Goal: Task Accomplishment & Management: Use online tool/utility

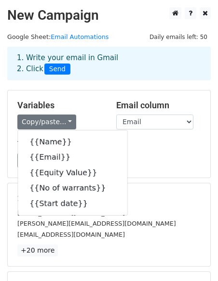
scroll to position [41, 0]
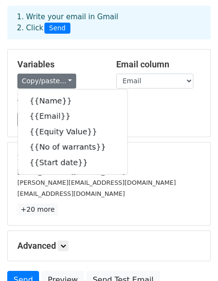
click at [163, 112] on div "Load... No templates saved Save" at bounding box center [109, 119] width 198 height 15
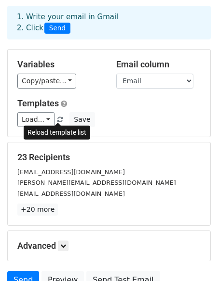
click at [57, 117] on span at bounding box center [59, 120] width 5 height 6
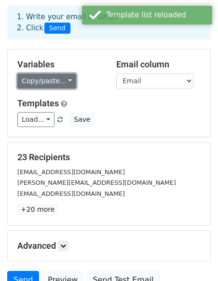
click at [53, 79] on link "Copy/paste..." at bounding box center [46, 81] width 59 height 15
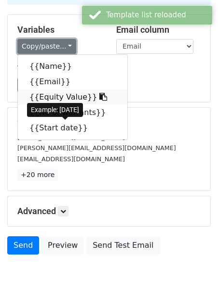
scroll to position [82, 0]
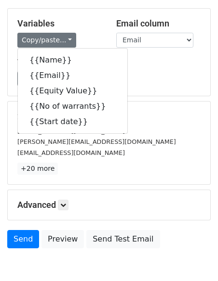
click at [150, 88] on div "Variables Copy/paste... {{Name}} {{Email}} {{Equity Value}} {{No of warrants}} …" at bounding box center [109, 52] width 202 height 87
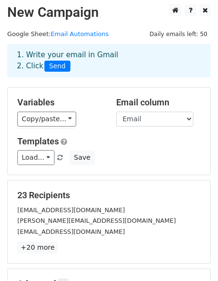
scroll to position [0, 0]
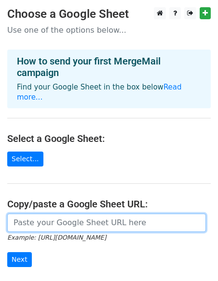
click at [21, 214] on input "url" at bounding box center [106, 223] width 198 height 18
paste input "https://docs.google.com/spreadsheets/d/1lzhtStTr2z5r-1sqiedAzikRdvwWZHBdA-2Or3P…"
type input "https://docs.google.com/spreadsheets/d/1lzhtStTr2z5r-1sqiedAzikRdvwWZHBdA-2Or3P…"
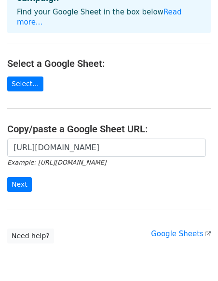
scroll to position [83, 0]
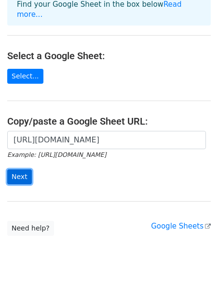
click at [18, 170] on input "Next" at bounding box center [19, 177] width 25 height 15
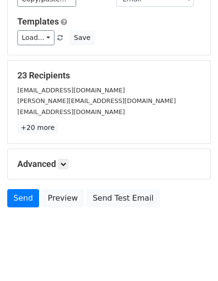
scroll to position [130, 0]
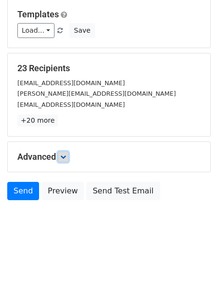
click at [62, 156] on icon at bounding box center [63, 157] width 6 height 6
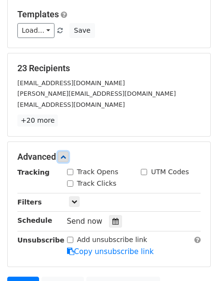
click at [62, 156] on icon at bounding box center [63, 157] width 6 height 6
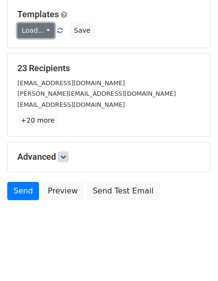
click at [37, 37] on link "Load..." at bounding box center [35, 30] width 37 height 15
click at [37, 35] on link "Load..." at bounding box center [35, 30] width 37 height 15
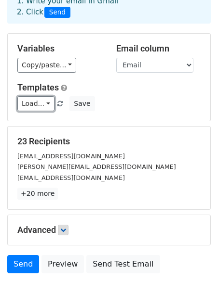
scroll to position [0, 0]
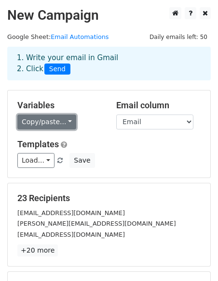
click at [37, 122] on link "Copy/paste..." at bounding box center [46, 122] width 59 height 15
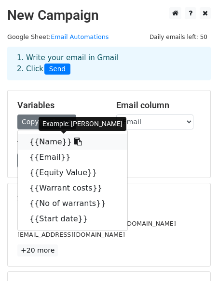
click at [41, 139] on link "{{Name}}" at bounding box center [72, 141] width 109 height 15
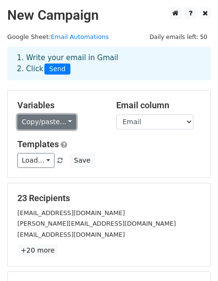
click at [36, 121] on link "Copy/paste..." at bounding box center [46, 122] width 59 height 15
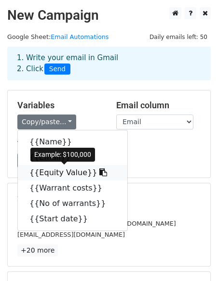
click at [83, 172] on link "{{Equity Value}}" at bounding box center [72, 172] width 109 height 15
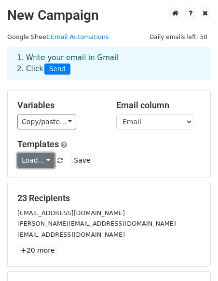
click at [31, 158] on link "Load..." at bounding box center [35, 160] width 37 height 15
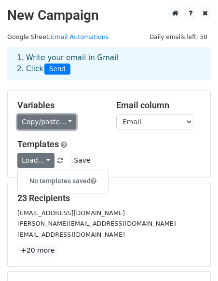
click at [40, 117] on link "Copy/paste..." at bounding box center [46, 122] width 59 height 15
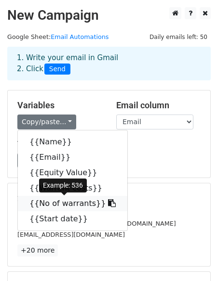
click at [91, 202] on link "{{No of warrants}}" at bounding box center [72, 203] width 109 height 15
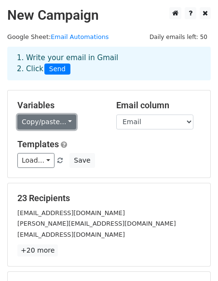
click at [58, 121] on link "Copy/paste..." at bounding box center [46, 122] width 59 height 15
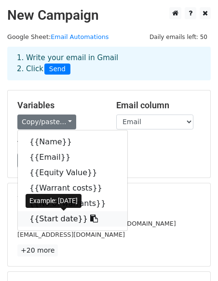
click at [60, 221] on link "{{Start date}}" at bounding box center [72, 219] width 109 height 15
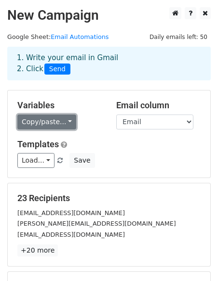
click at [57, 121] on link "Copy/paste..." at bounding box center [46, 122] width 59 height 15
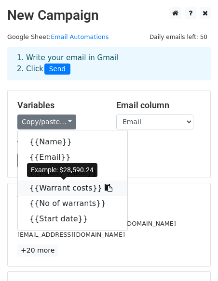
click at [105, 188] on icon at bounding box center [109, 188] width 8 height 8
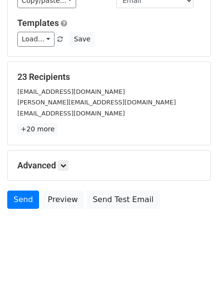
scroll to position [130, 0]
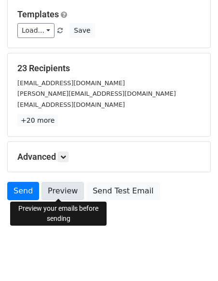
click at [62, 193] on link "Preview" at bounding box center [62, 191] width 42 height 18
click at [63, 193] on link "Preview" at bounding box center [62, 191] width 42 height 18
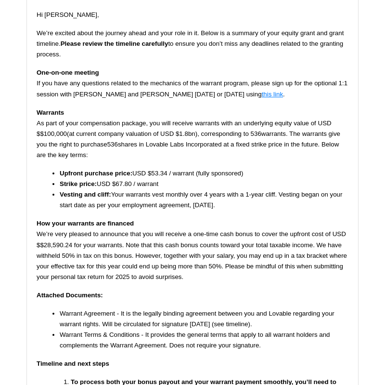
scroll to position [232, 0]
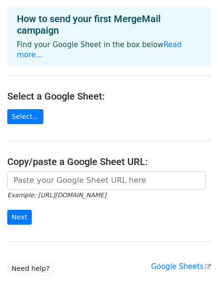
scroll to position [43, 0]
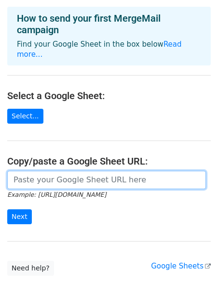
click at [50, 171] on input "url" at bounding box center [106, 180] width 198 height 18
paste input "[URL][DOMAIN_NAME]"
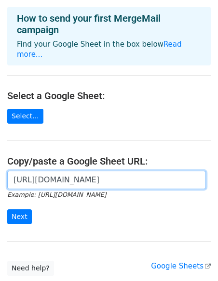
scroll to position [0, 193]
type input "[URL][DOMAIN_NAME]"
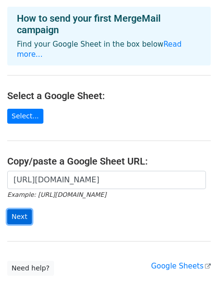
scroll to position [0, 0]
click at [14, 210] on input "Next" at bounding box center [19, 217] width 25 height 15
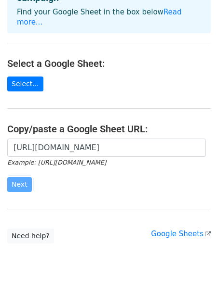
scroll to position [104, 0]
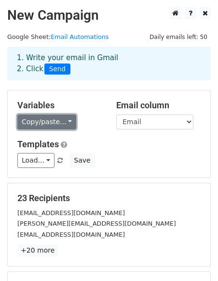
click at [31, 124] on link "Copy/paste..." at bounding box center [46, 122] width 59 height 15
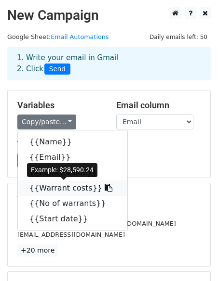
click at [105, 190] on icon at bounding box center [109, 188] width 8 height 8
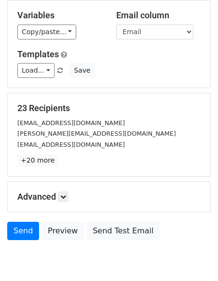
scroll to position [130, 0]
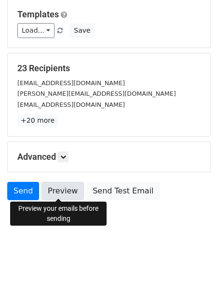
click at [50, 189] on link "Preview" at bounding box center [62, 191] width 42 height 18
click at [58, 185] on link "Preview" at bounding box center [62, 191] width 42 height 18
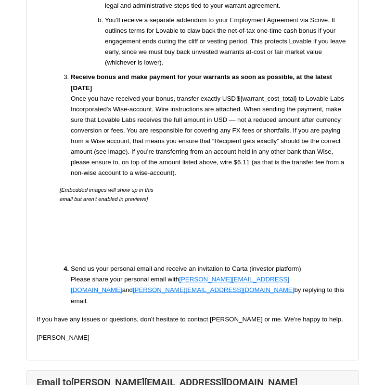
scroll to position [711, 0]
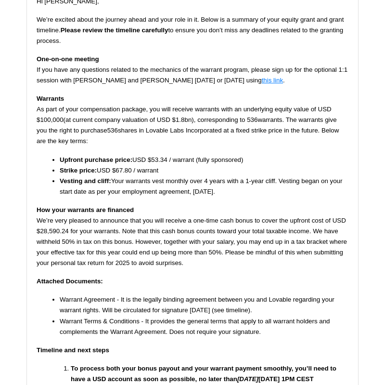
scroll to position [161, 0]
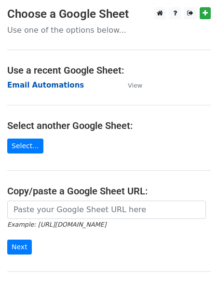
click at [51, 86] on strong "Email Automations" at bounding box center [45, 85] width 77 height 9
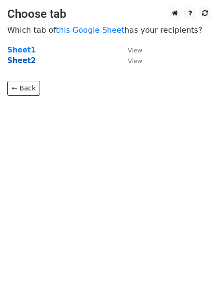
click at [24, 58] on strong "Sheet2" at bounding box center [21, 60] width 28 height 9
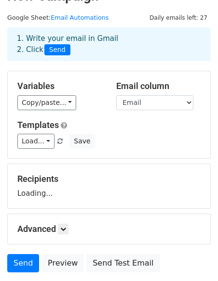
scroll to position [24, 0]
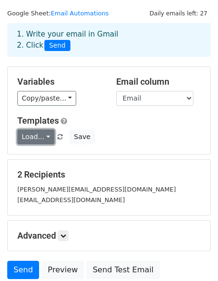
click at [38, 143] on link "Load..." at bounding box center [35, 137] width 37 height 15
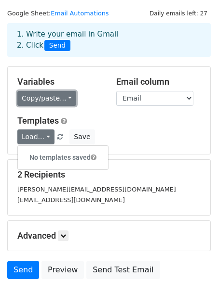
click at [51, 101] on link "Copy/paste..." at bounding box center [46, 98] width 59 height 15
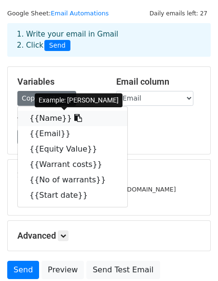
click at [51, 114] on link "{{Name}}" at bounding box center [72, 118] width 109 height 15
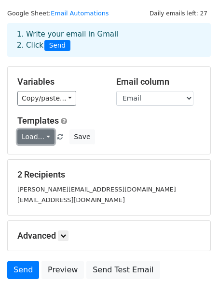
click at [31, 132] on link "Load..." at bounding box center [35, 137] width 37 height 15
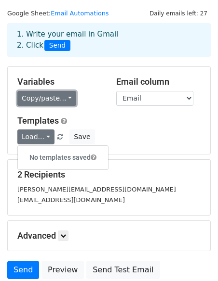
click at [45, 100] on link "Copy/paste..." at bounding box center [46, 98] width 59 height 15
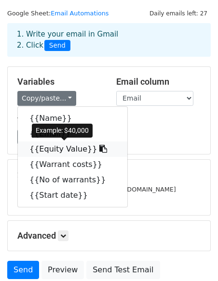
click at [55, 147] on link "{{Equity Value}}" at bounding box center [72, 149] width 109 height 15
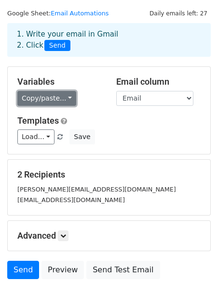
click at [48, 104] on link "Copy/paste..." at bounding box center [46, 98] width 59 height 15
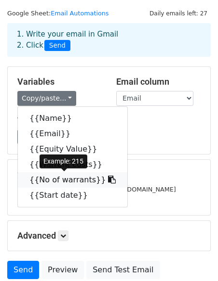
click at [55, 178] on link "{{No of warrants}}" at bounding box center [72, 179] width 109 height 15
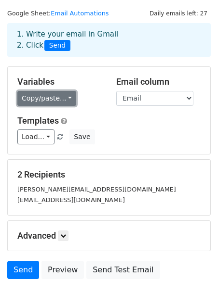
click at [35, 103] on link "Copy/paste..." at bounding box center [46, 98] width 59 height 15
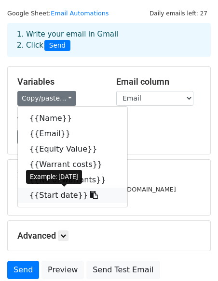
click at [43, 193] on link "{{Start date}}" at bounding box center [72, 195] width 109 height 15
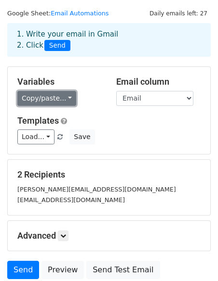
click at [52, 104] on link "Copy/paste..." at bounding box center [46, 98] width 59 height 15
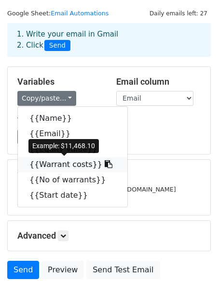
click at [42, 161] on link "{{Warrant costs}}" at bounding box center [72, 164] width 109 height 15
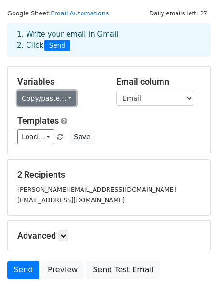
click at [52, 101] on link "Copy/paste..." at bounding box center [46, 98] width 59 height 15
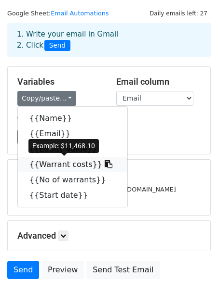
click at [61, 165] on link "{{Warrant costs}}" at bounding box center [72, 164] width 109 height 15
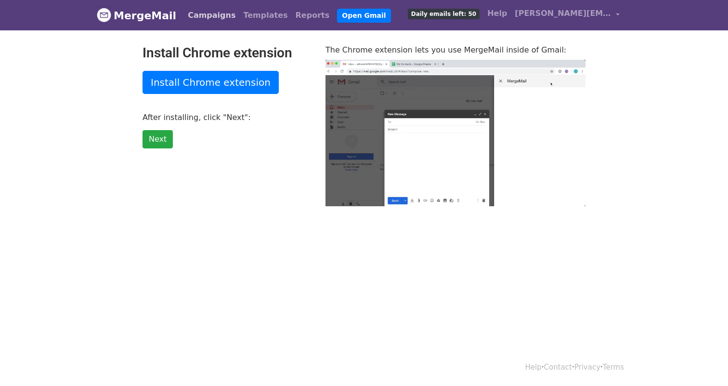
click at [209, 17] on link "Campaigns" at bounding box center [211, 15] width 55 height 19
type input "17"
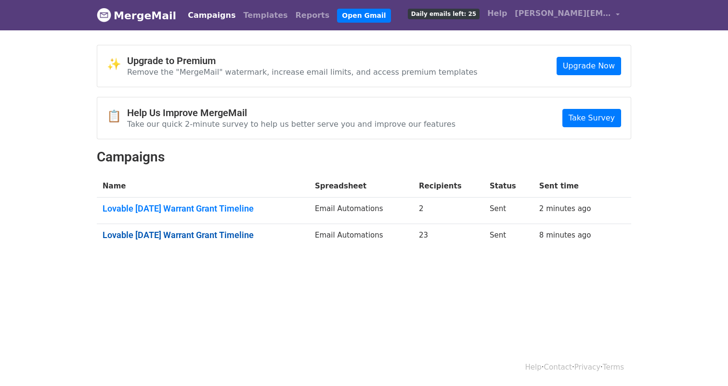
click at [229, 234] on link "Lovable [DATE] Warrant Grant Timeline" at bounding box center [203, 235] width 201 height 11
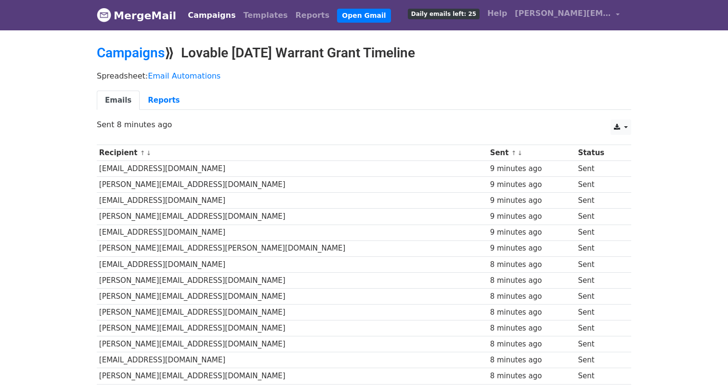
click at [183, 174] on td "[EMAIL_ADDRESS][DOMAIN_NAME]" at bounding box center [292, 169] width 391 height 16
click at [162, 99] on link "Reports" at bounding box center [164, 101] width 48 height 20
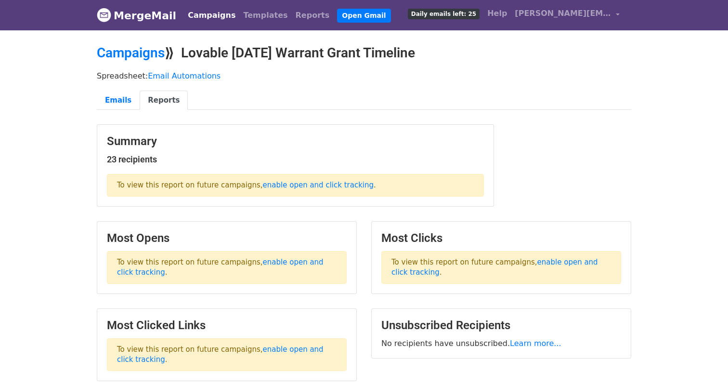
scroll to position [82, 0]
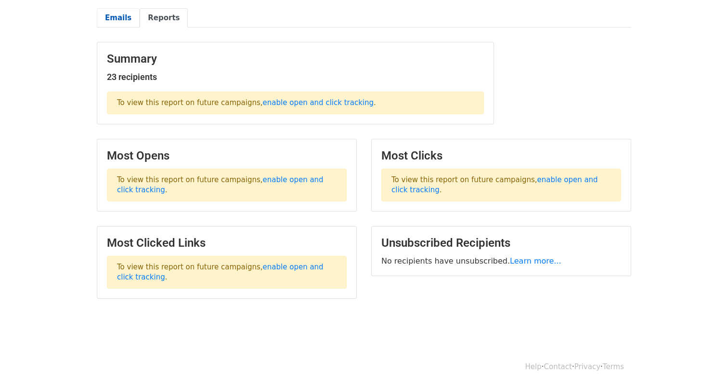
click at [121, 20] on link "Emails" at bounding box center [118, 18] width 43 height 20
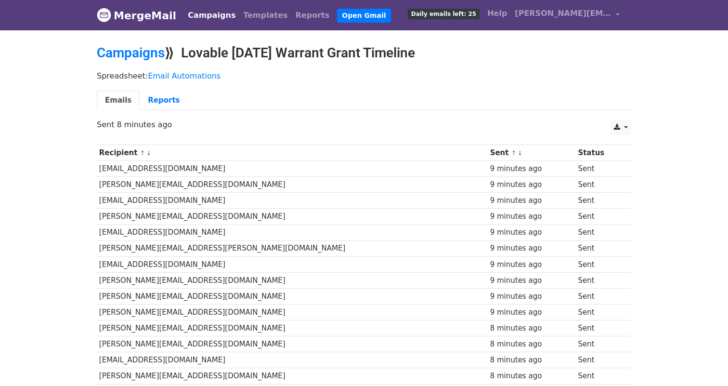
click at [129, 240] on td "[PERSON_NAME][EMAIL_ADDRESS][PERSON_NAME][DOMAIN_NAME]" at bounding box center [292, 248] width 391 height 16
click at [623, 122] on link at bounding box center [621, 126] width 21 height 15
click at [192, 76] on link "Email Automations" at bounding box center [184, 75] width 73 height 9
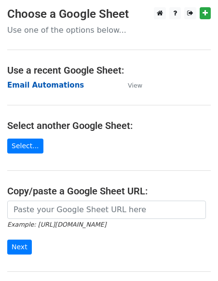
click at [62, 88] on strong "Email Automations" at bounding box center [45, 85] width 77 height 9
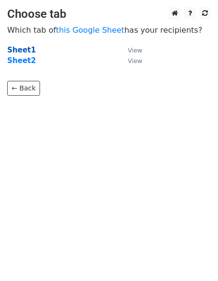
click at [29, 51] on strong "Sheet1" at bounding box center [21, 50] width 28 height 9
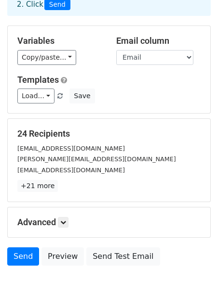
scroll to position [66, 0]
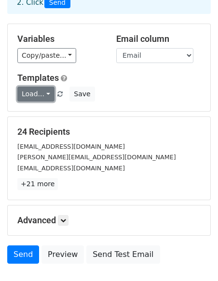
click at [32, 96] on link "Load..." at bounding box center [35, 94] width 37 height 15
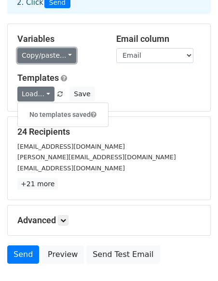
click at [40, 51] on link "Copy/paste..." at bounding box center [46, 55] width 59 height 15
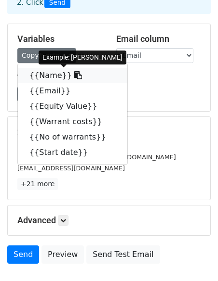
click at [47, 75] on link "{{Name}}" at bounding box center [72, 75] width 109 height 15
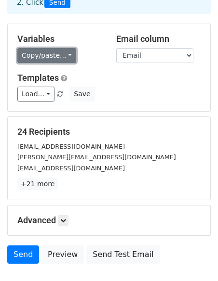
click at [36, 60] on link "Copy/paste..." at bounding box center [46, 55] width 59 height 15
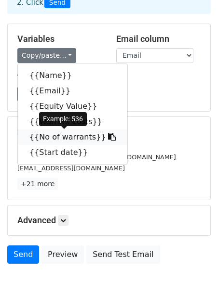
click at [58, 135] on link "{{No of warrants}}" at bounding box center [72, 137] width 109 height 15
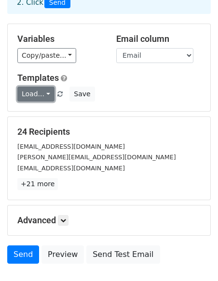
click at [24, 95] on link "Load..." at bounding box center [35, 94] width 37 height 15
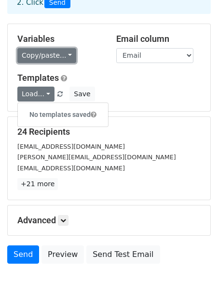
click at [46, 62] on link "Copy/paste..." at bounding box center [46, 55] width 59 height 15
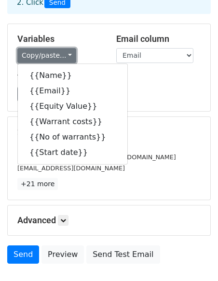
click at [39, 50] on link "Copy/paste..." at bounding box center [46, 55] width 59 height 15
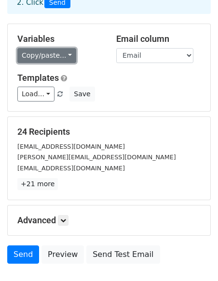
click at [39, 50] on link "Copy/paste..." at bounding box center [46, 55] width 59 height 15
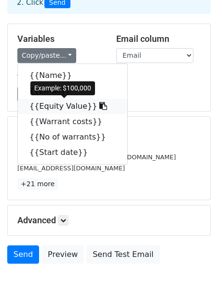
click at [70, 108] on link "{{Equity Value}}" at bounding box center [72, 106] width 109 height 15
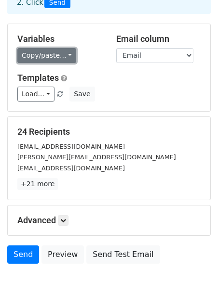
click at [35, 57] on link "Copy/paste..." at bounding box center [46, 55] width 59 height 15
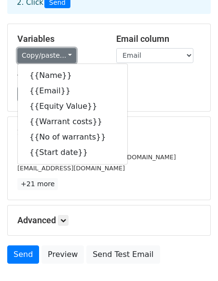
click at [35, 57] on link "Copy/paste..." at bounding box center [46, 55] width 59 height 15
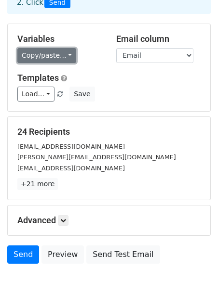
click at [53, 56] on link "Copy/paste..." at bounding box center [46, 55] width 59 height 15
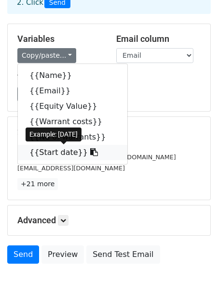
click at [56, 153] on link "{{Start date}}" at bounding box center [72, 152] width 109 height 15
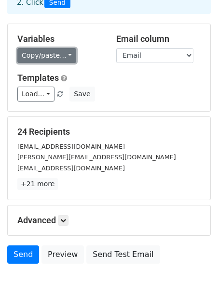
click at [42, 56] on link "Copy/paste..." at bounding box center [46, 55] width 59 height 15
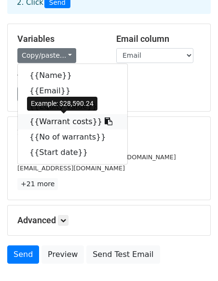
click at [71, 120] on link "{{Warrant costs}}" at bounding box center [72, 121] width 109 height 15
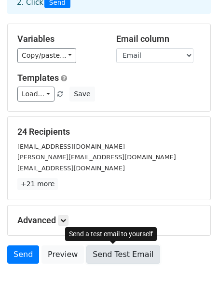
click at [97, 252] on link "Send Test Email" at bounding box center [122, 255] width 73 height 18
click at [94, 253] on link "Send Test Email" at bounding box center [122, 255] width 73 height 18
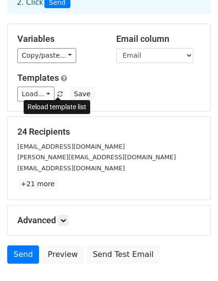
click at [57, 92] on span at bounding box center [59, 95] width 5 height 6
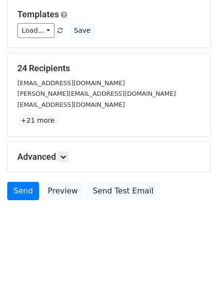
scroll to position [0, 0]
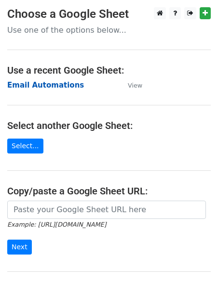
click at [39, 85] on strong "Email Automations" at bounding box center [45, 85] width 77 height 9
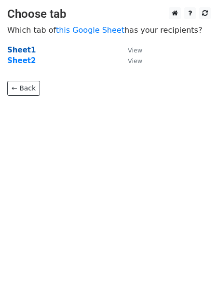
click at [19, 50] on strong "Sheet1" at bounding box center [21, 50] width 28 height 9
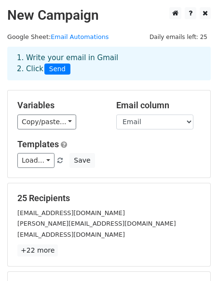
scroll to position [130, 0]
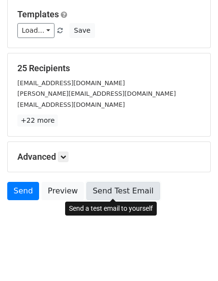
click at [97, 192] on link "Send Test Email" at bounding box center [122, 191] width 73 height 18
